Goal: Check status: Check status

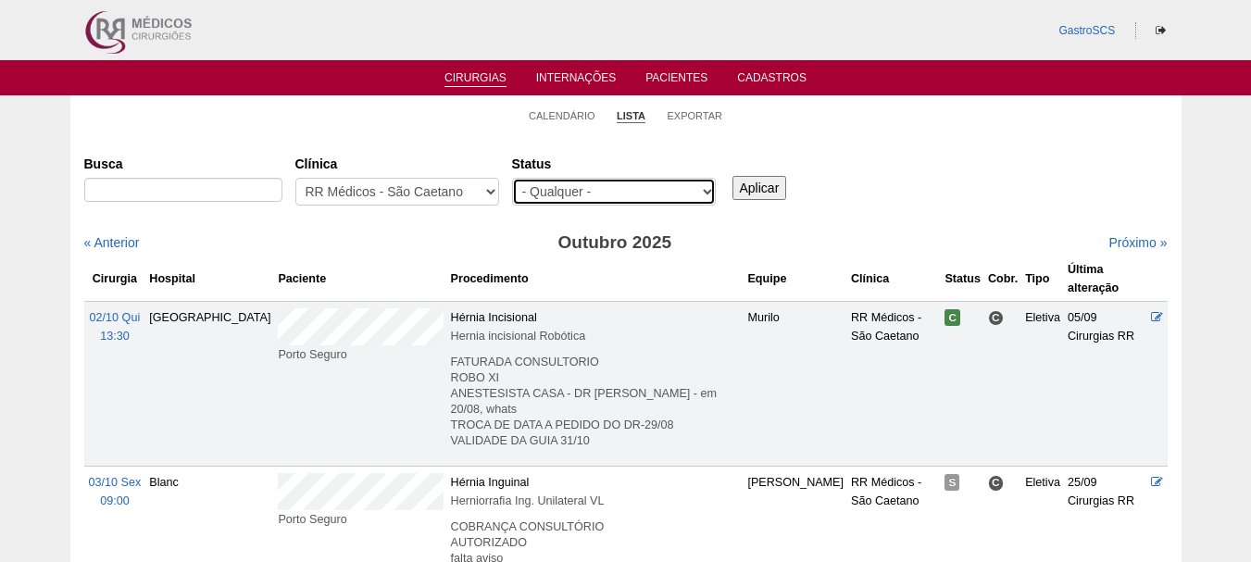
click at [529, 184] on select "- Qualquer - Reservada Confirmada Suspensa Cancelada" at bounding box center [614, 192] width 204 height 28
select select "conf"
click at [512, 178] on select "- Qualquer - Reservada Confirmada Suspensa Cancelada" at bounding box center [614, 192] width 204 height 28
click at [767, 186] on input "Aplicar" at bounding box center [760, 188] width 55 height 24
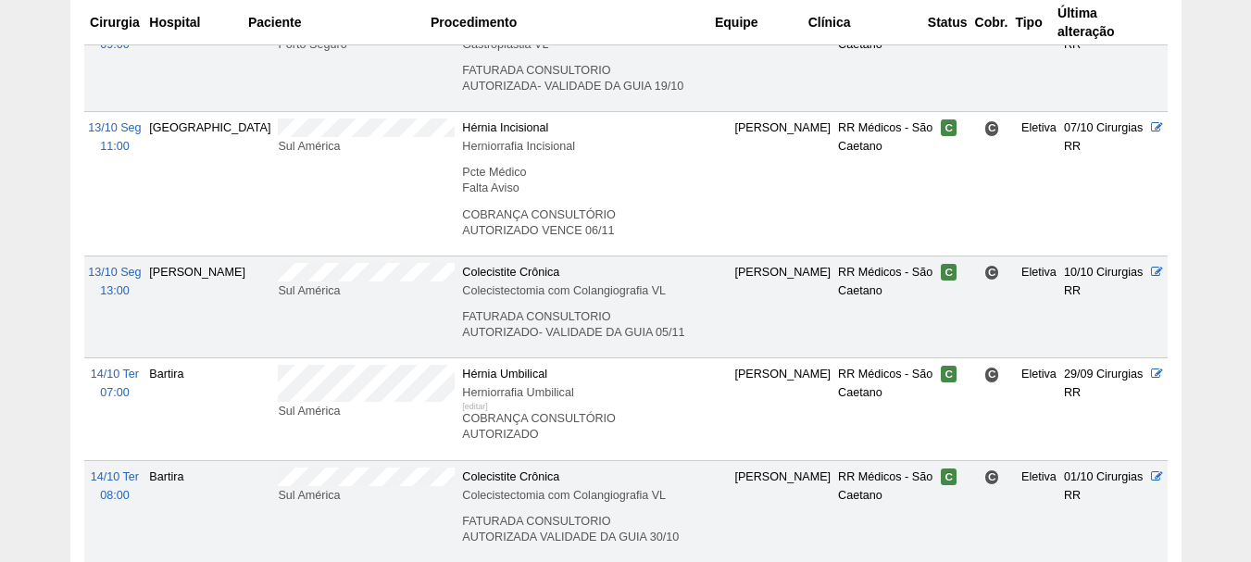
scroll to position [1048, 0]
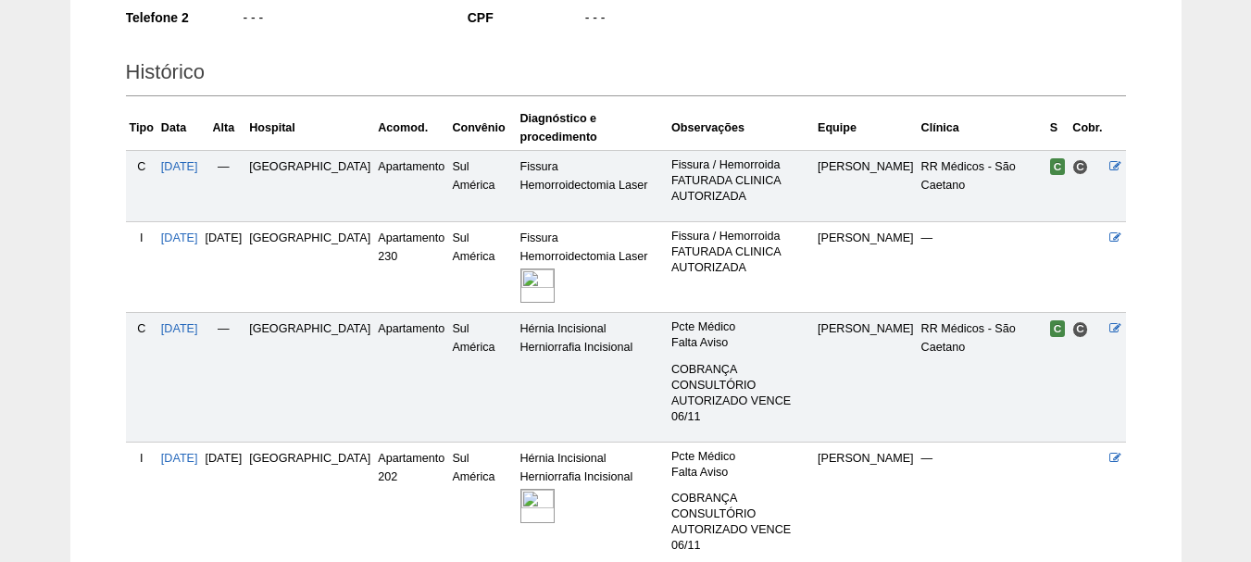
scroll to position [471, 0]
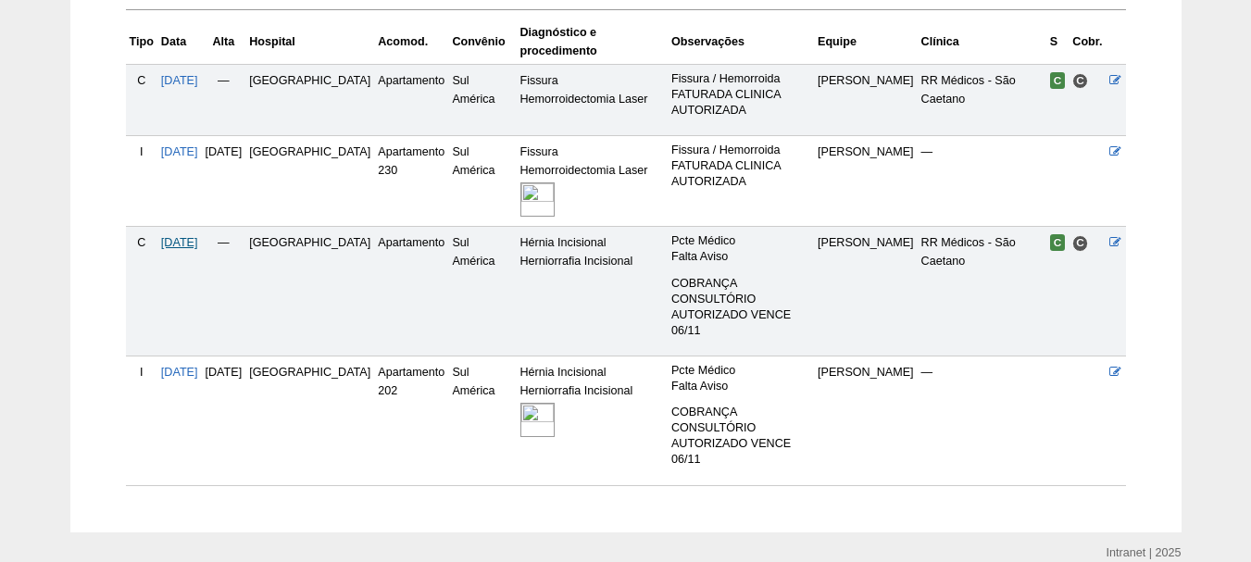
click at [198, 236] on span "13/10/2025" at bounding box center [179, 242] width 37 height 13
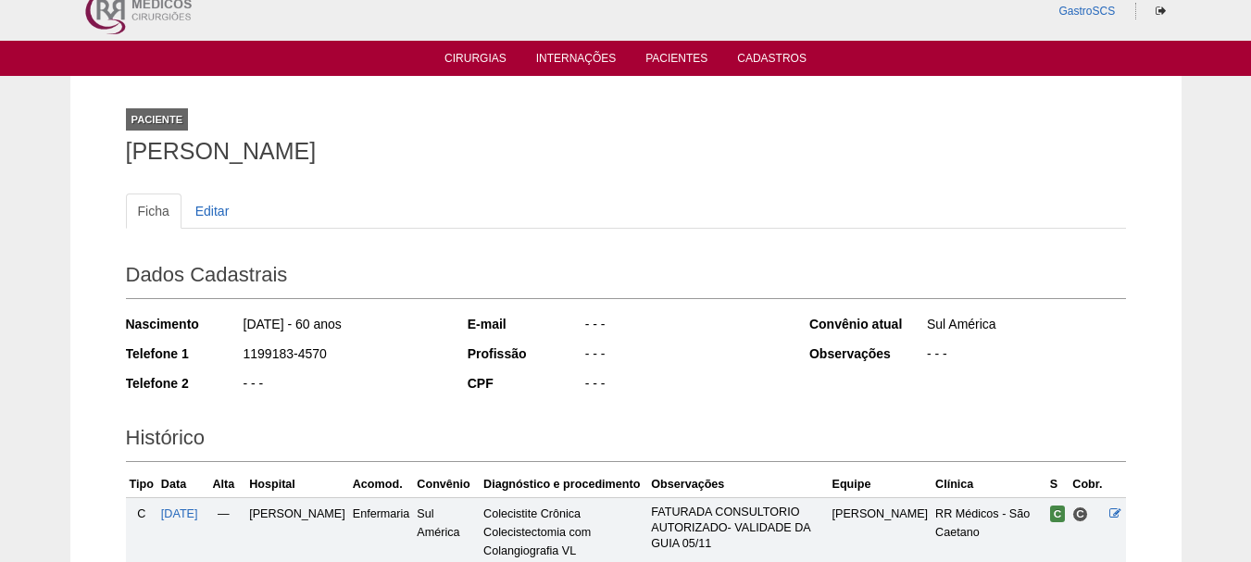
scroll to position [334, 0]
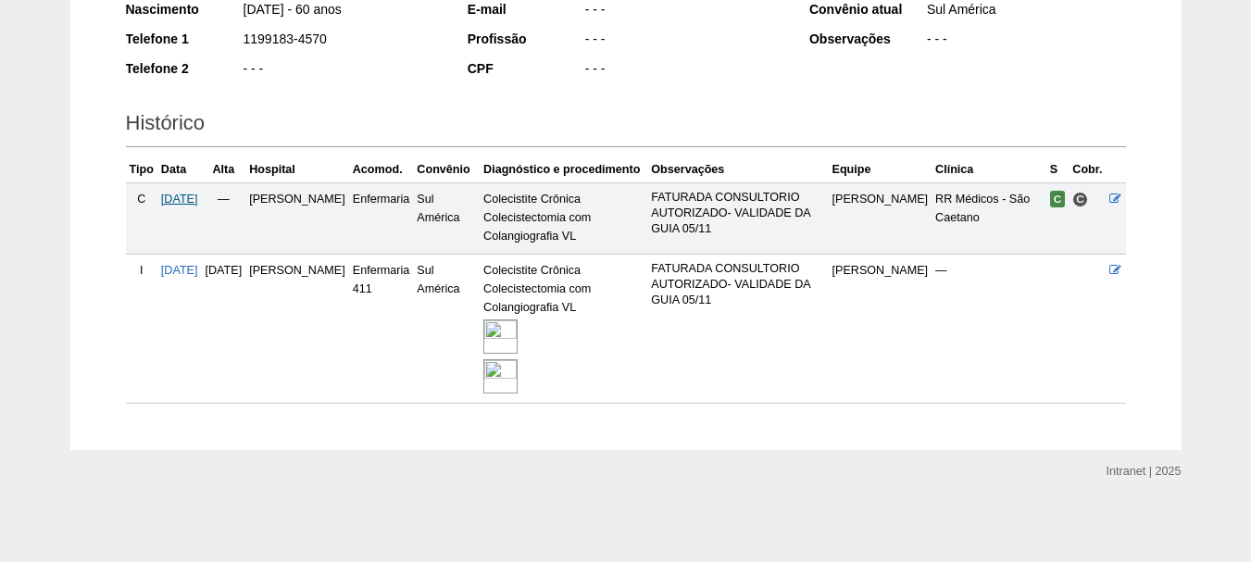
click at [170, 197] on span "13/10/2025" at bounding box center [179, 199] width 37 height 13
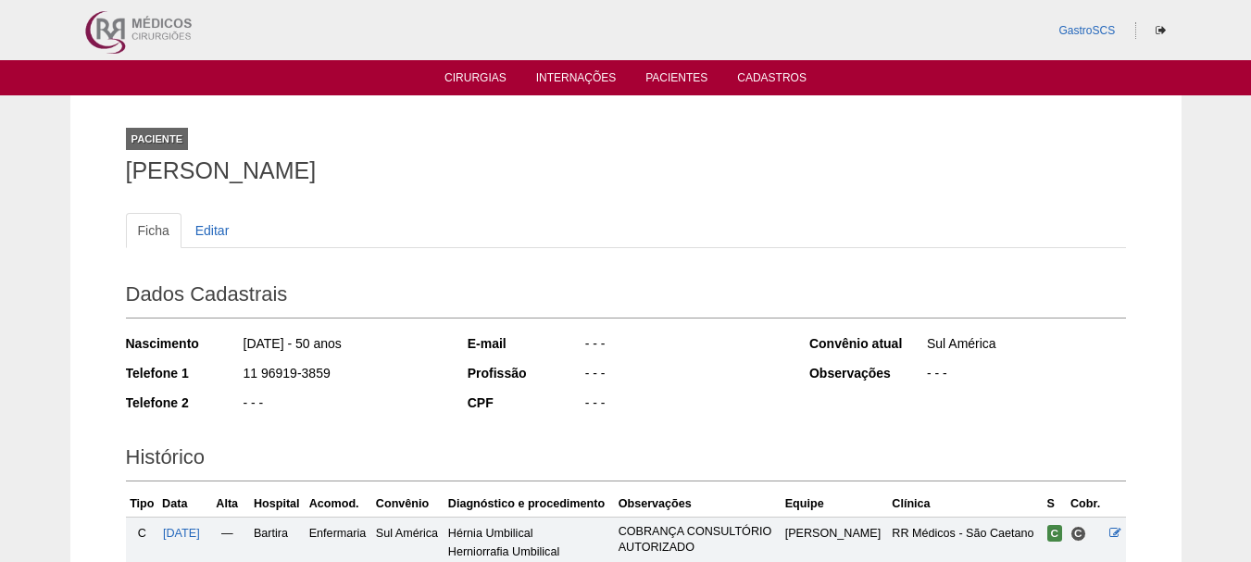
scroll to position [295, 0]
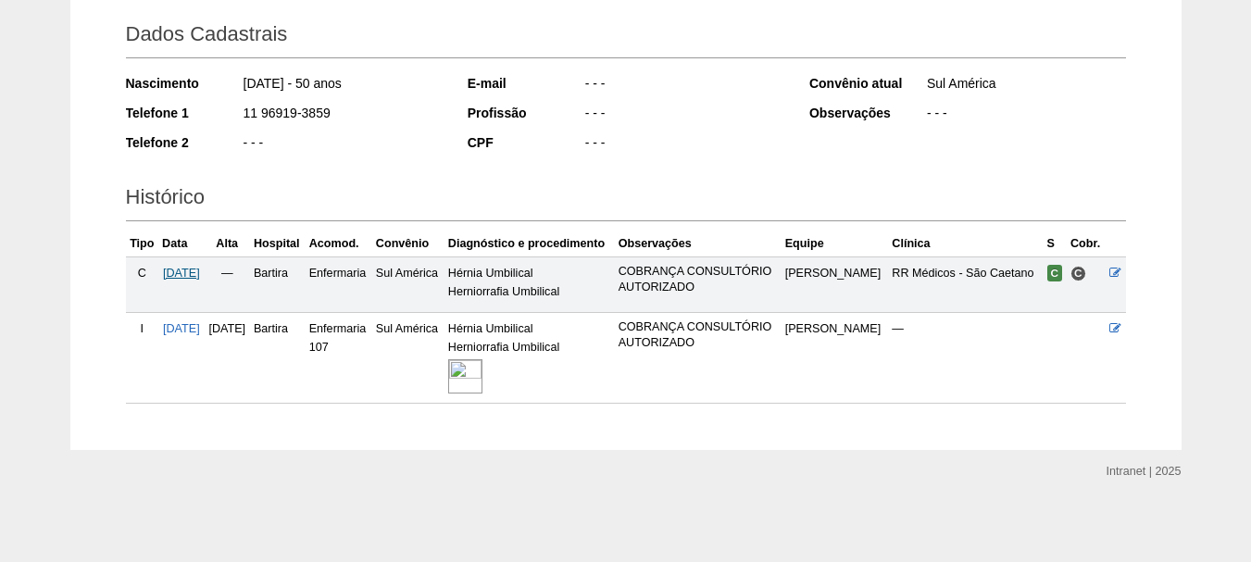
click at [188, 267] on span "[DATE]" at bounding box center [181, 273] width 37 height 13
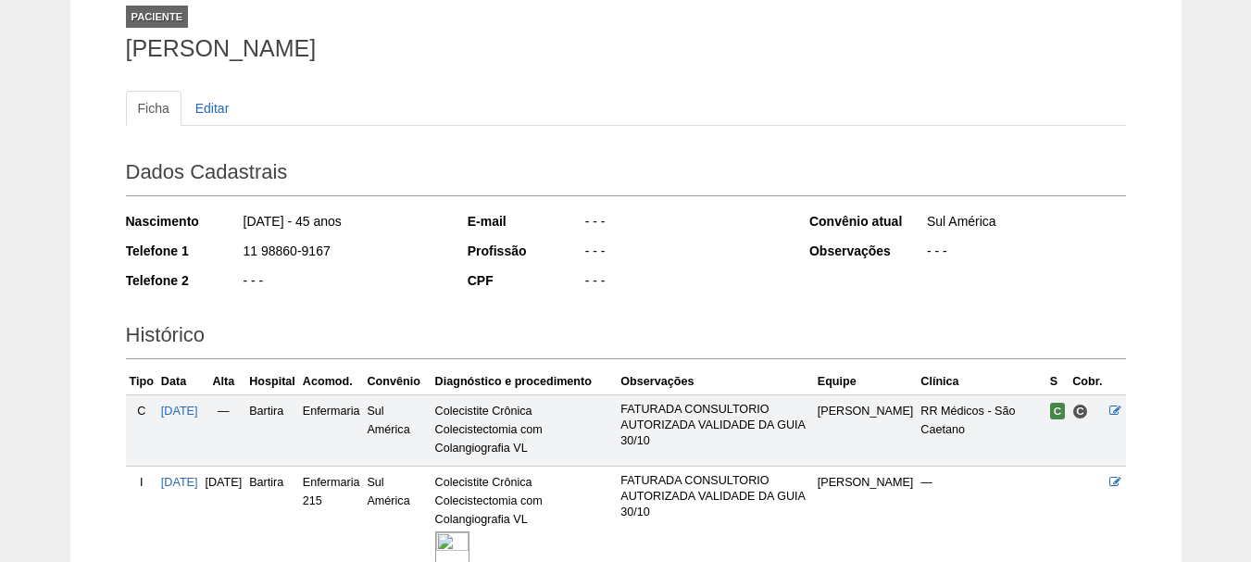
scroll to position [371, 0]
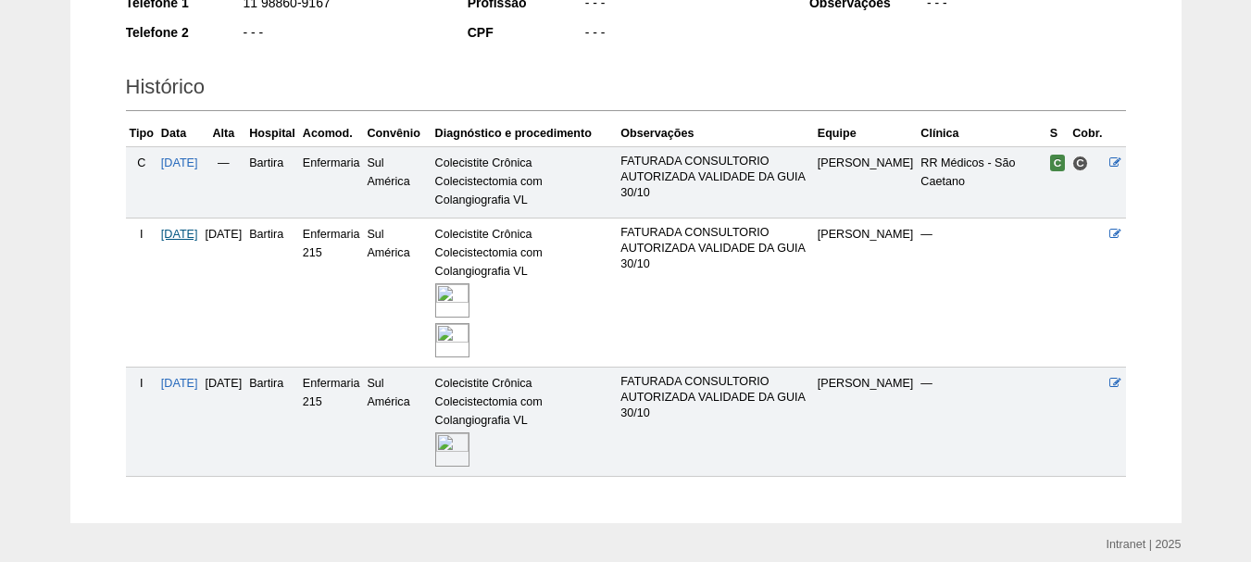
click at [192, 234] on span "[DATE]" at bounding box center [179, 234] width 37 height 13
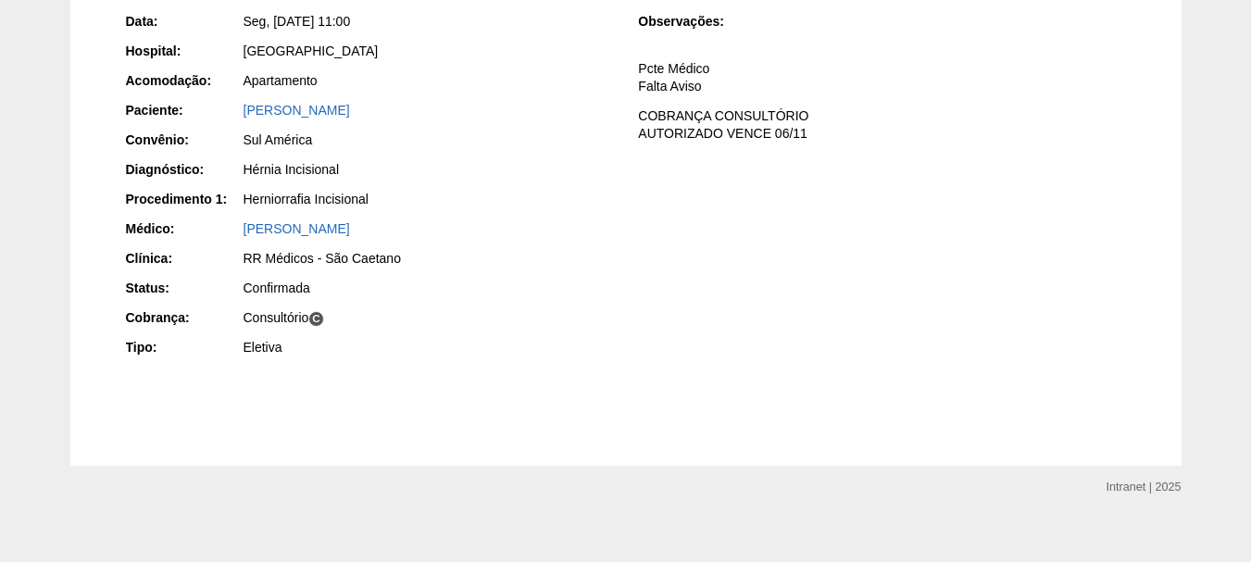
scroll to position [290, 0]
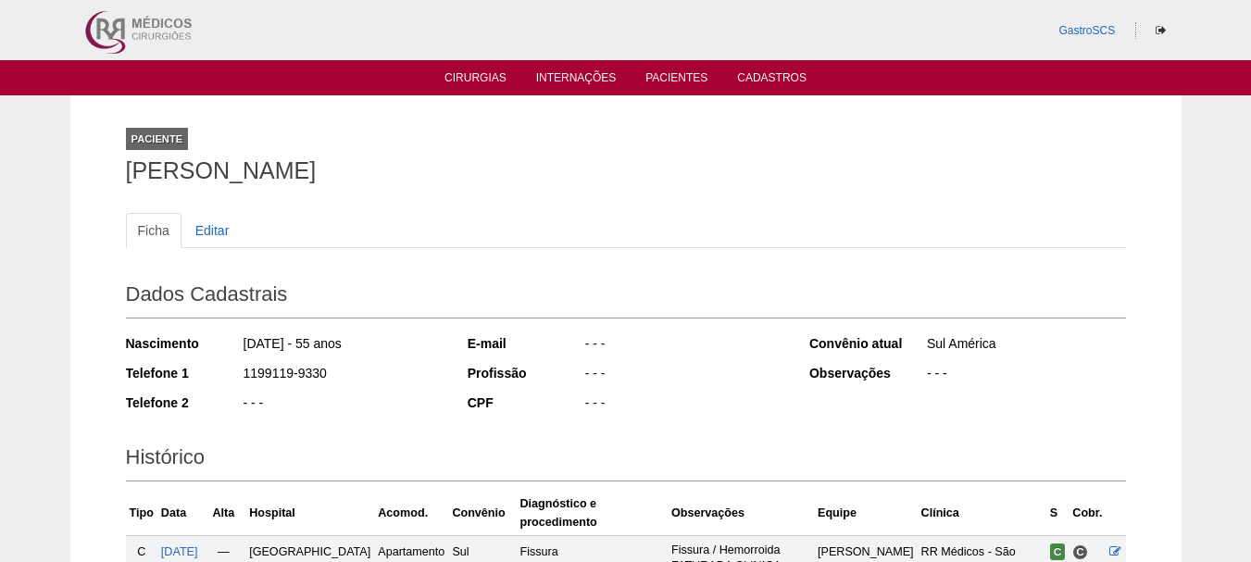
scroll to position [471, 0]
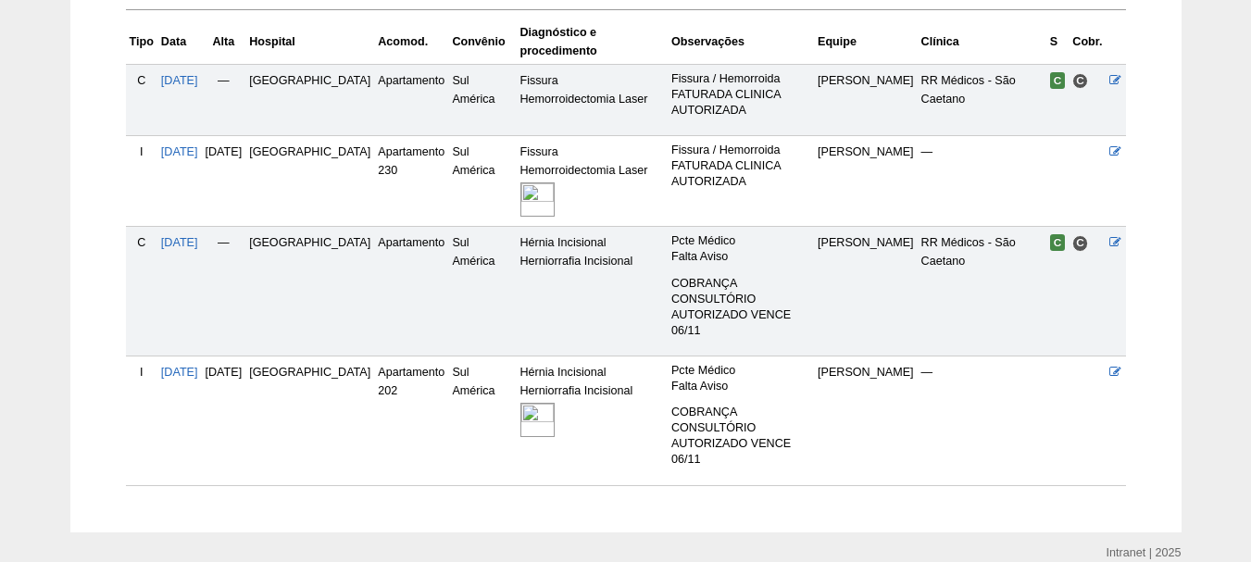
click at [521, 403] on img at bounding box center [538, 420] width 34 height 34
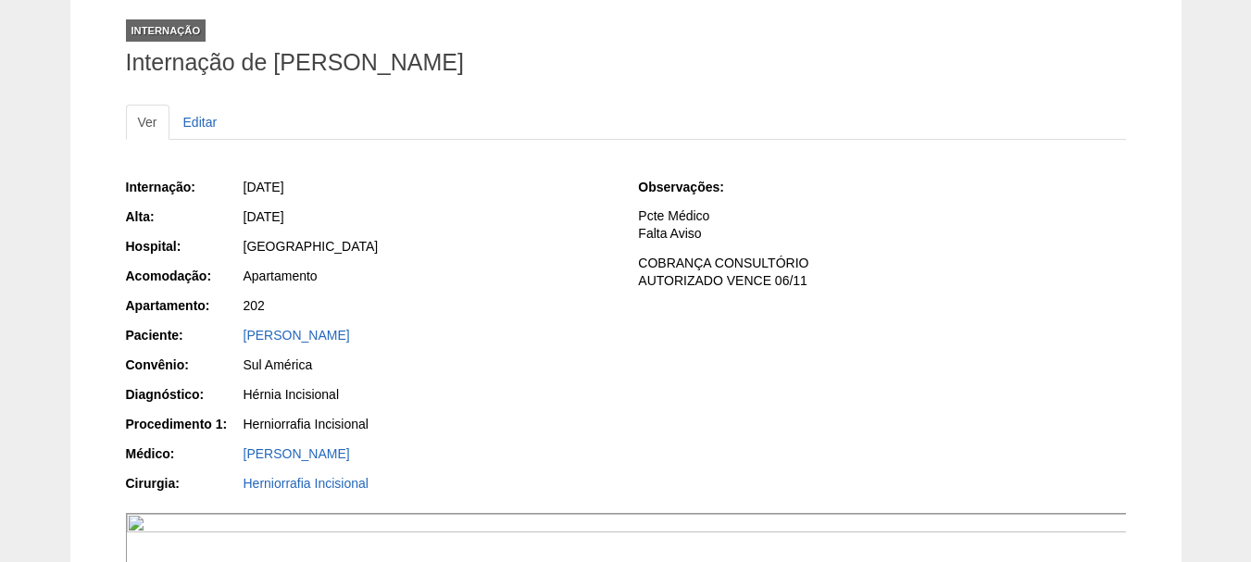
scroll to position [93, 0]
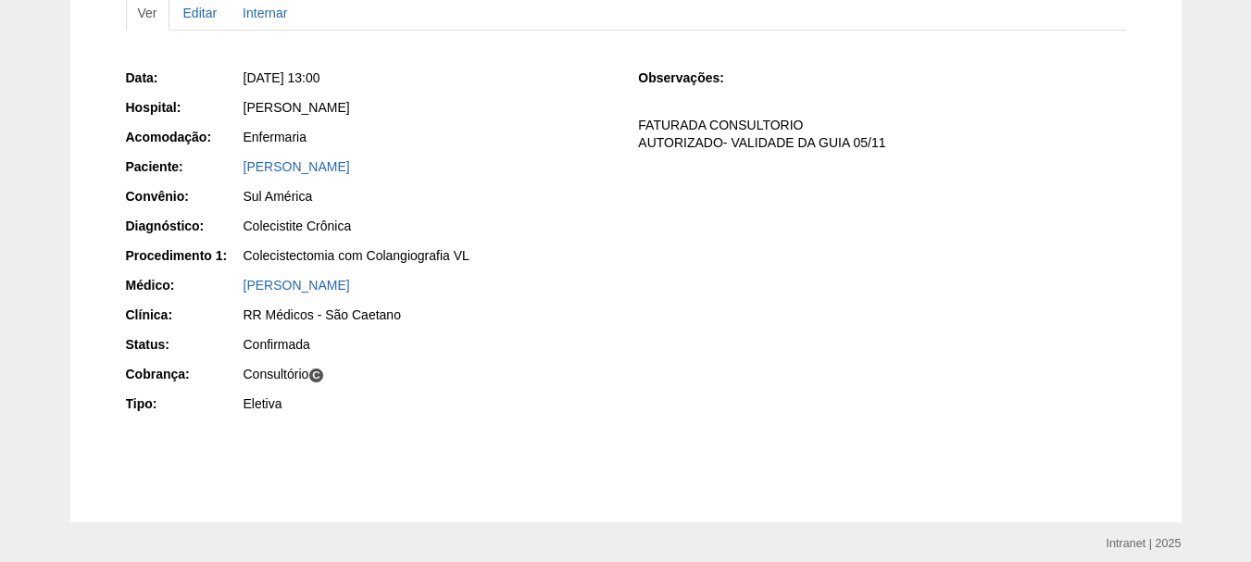
scroll to position [185, 0]
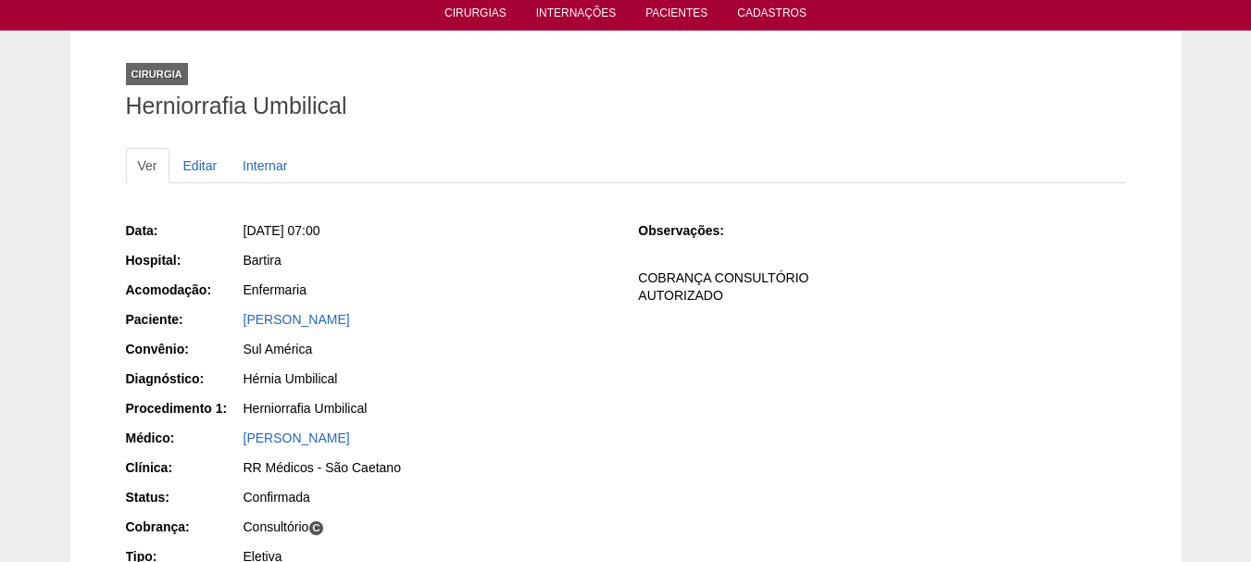
scroll to position [93, 0]
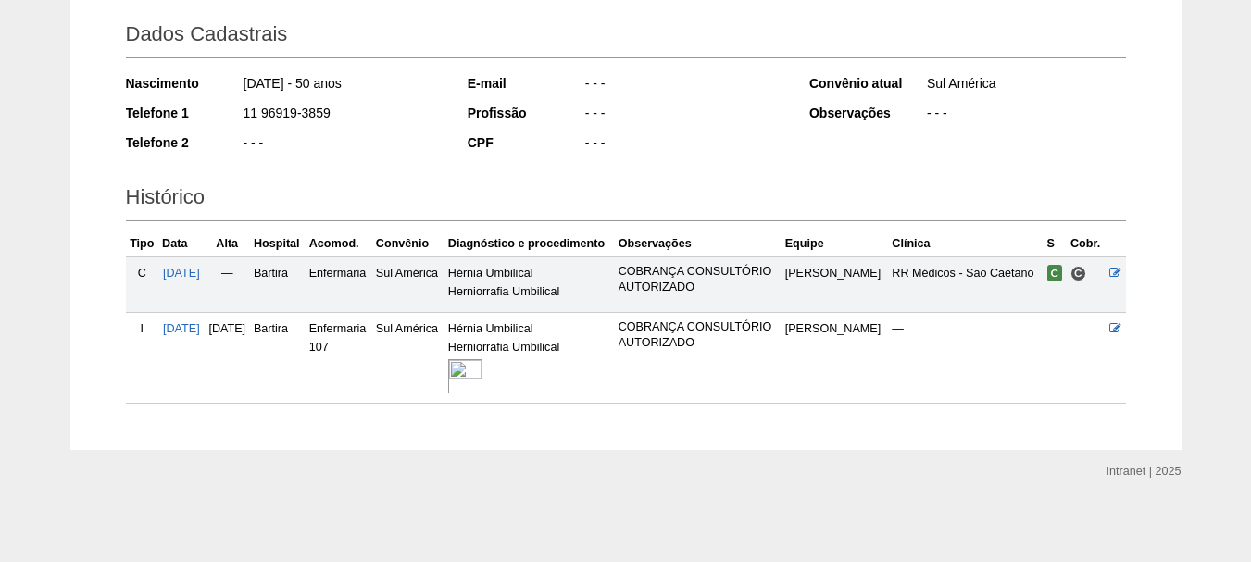
scroll to position [295, 0]
click at [483, 371] on img at bounding box center [465, 376] width 34 height 34
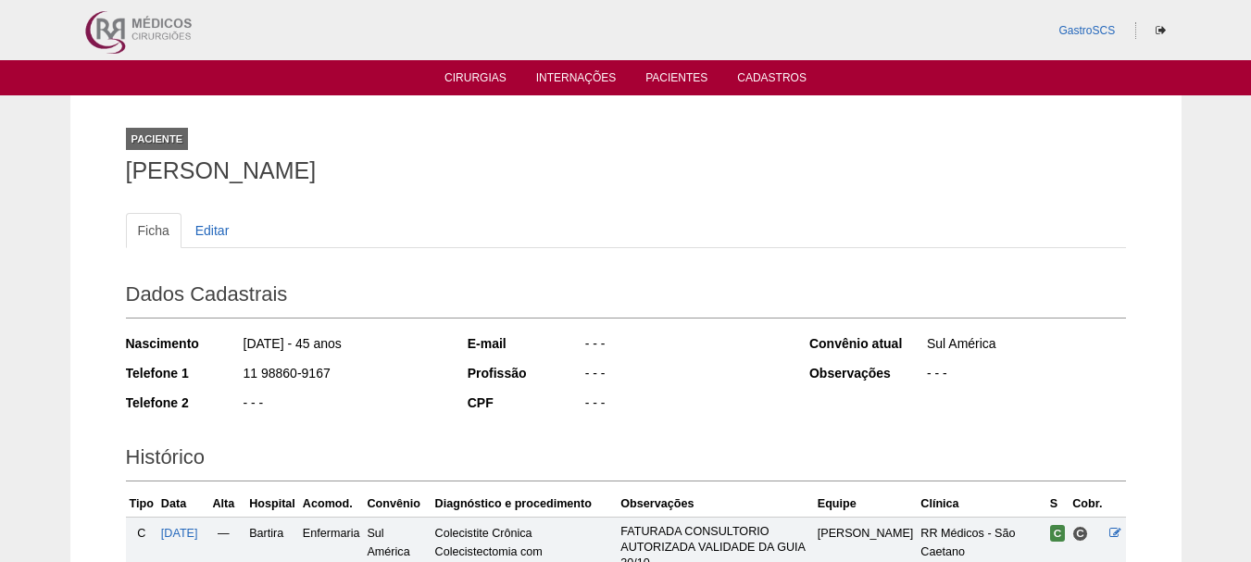
scroll to position [369, 0]
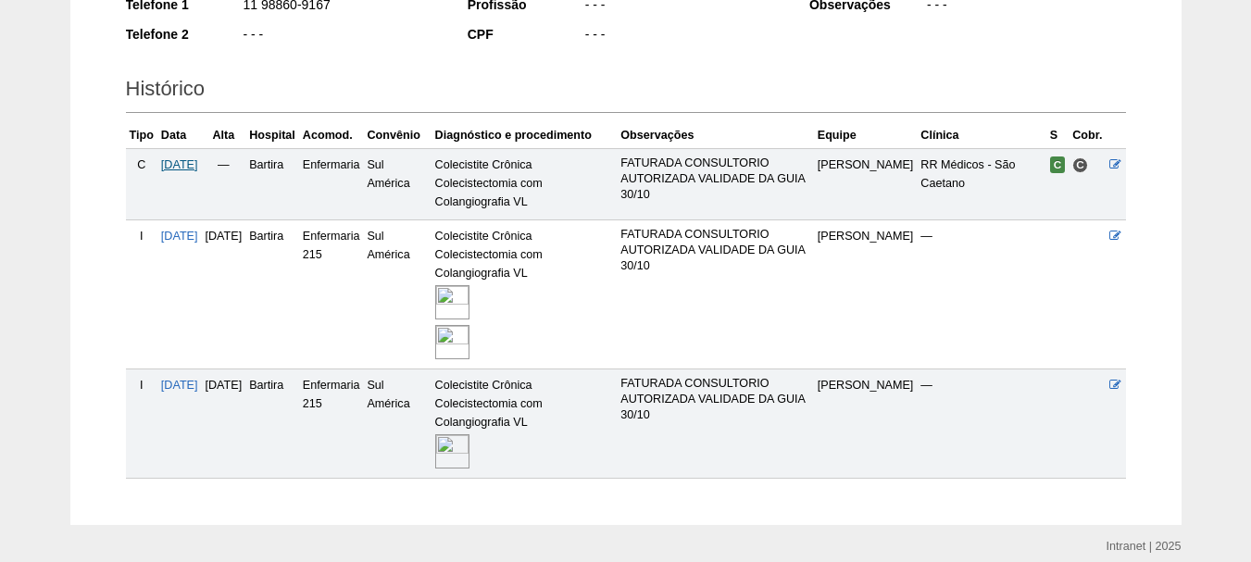
click at [183, 162] on span "[DATE]" at bounding box center [179, 164] width 37 height 13
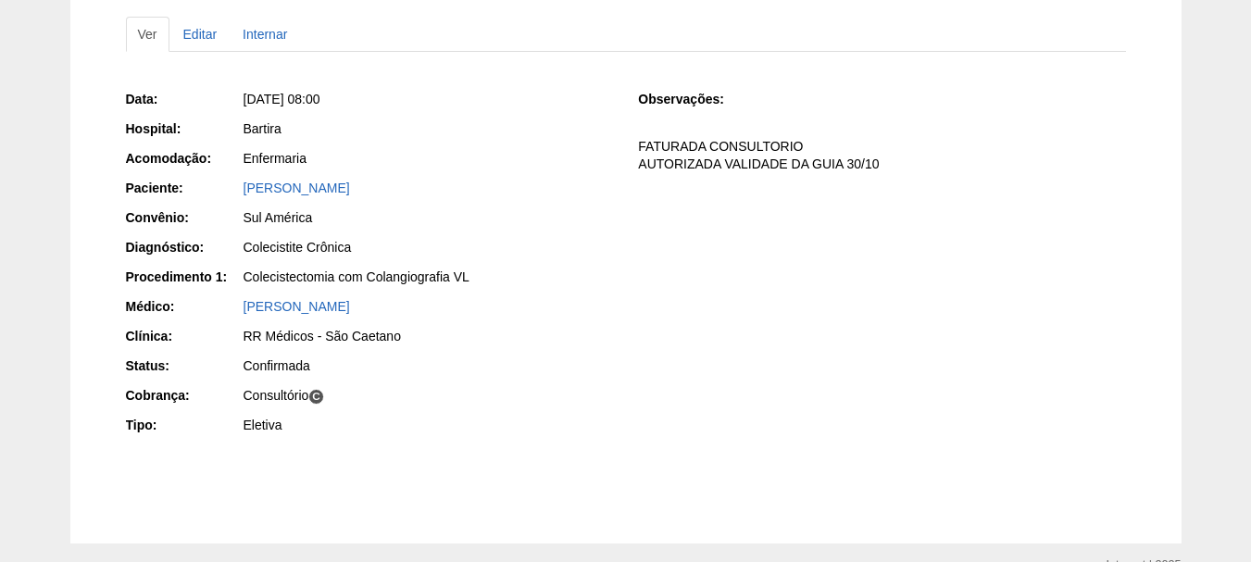
scroll to position [197, 0]
click at [106, 67] on div "Cirurgia Colecistectomia com Colangiografia VL Ver Editar Internar Data: [DATE]…" at bounding box center [626, 220] width 1112 height 645
